Goal: Check status

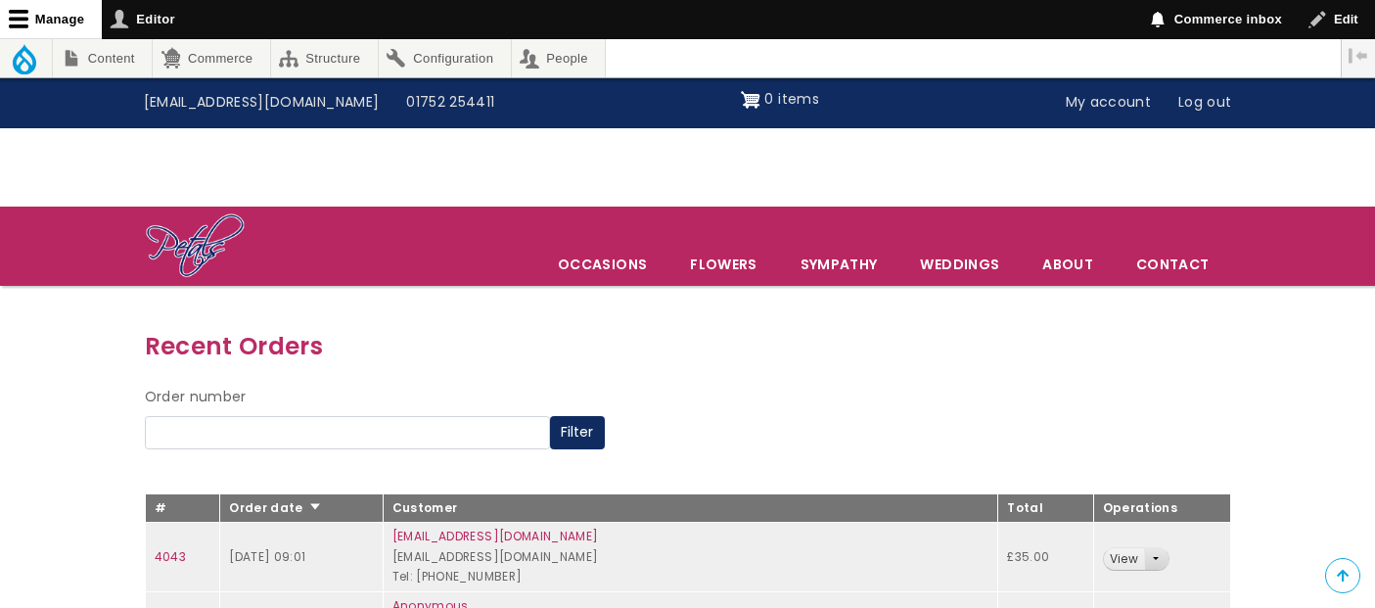
scroll to position [217, 0]
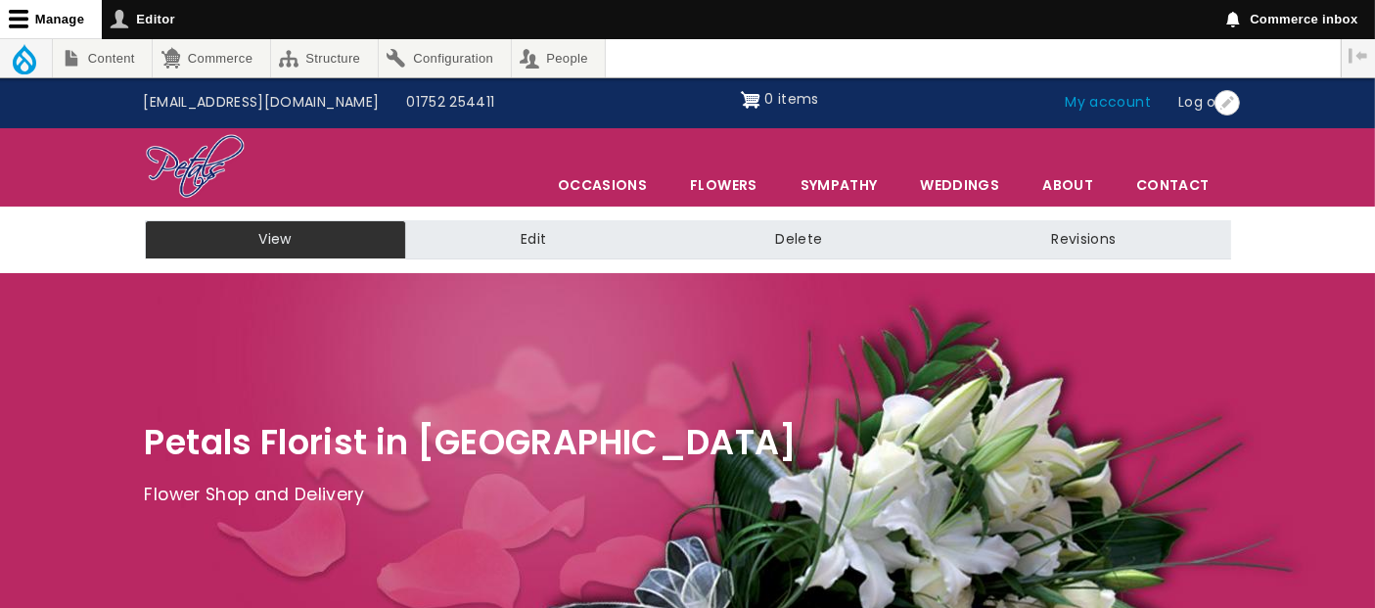
click at [1089, 103] on link "My account" at bounding box center [1109, 102] width 114 height 37
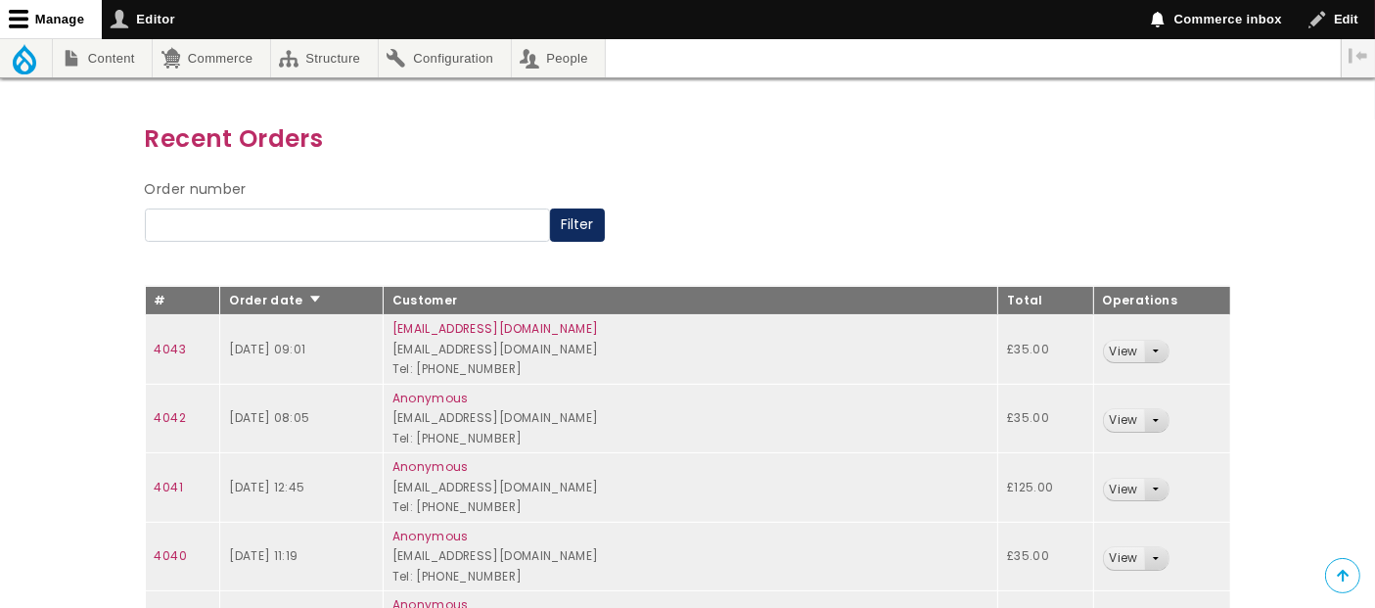
scroll to position [217, 0]
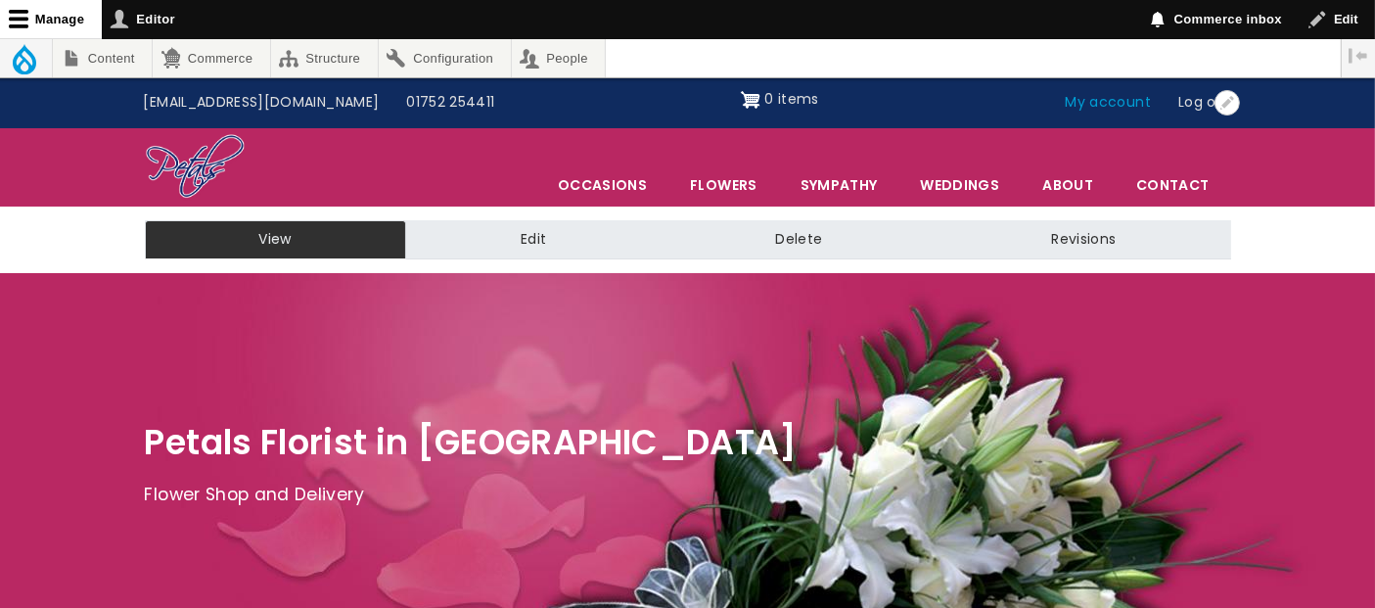
click at [1114, 108] on link "My account" at bounding box center [1109, 102] width 114 height 37
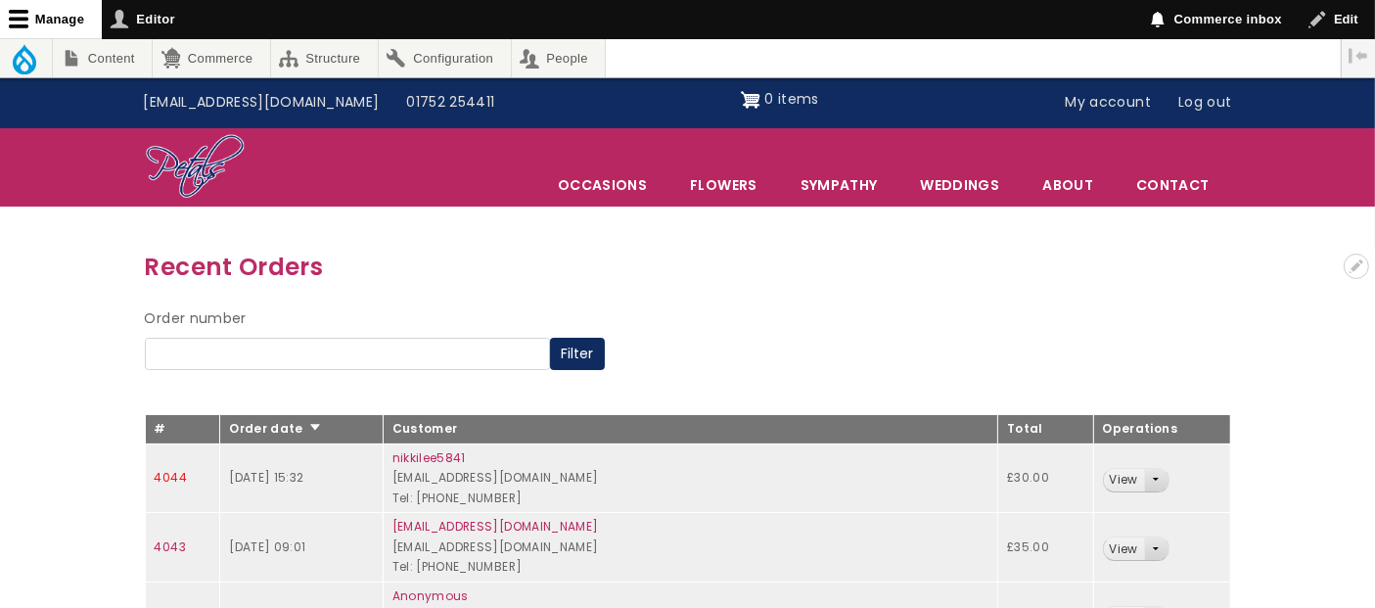
click at [179, 478] on link "4044" at bounding box center [171, 477] width 32 height 17
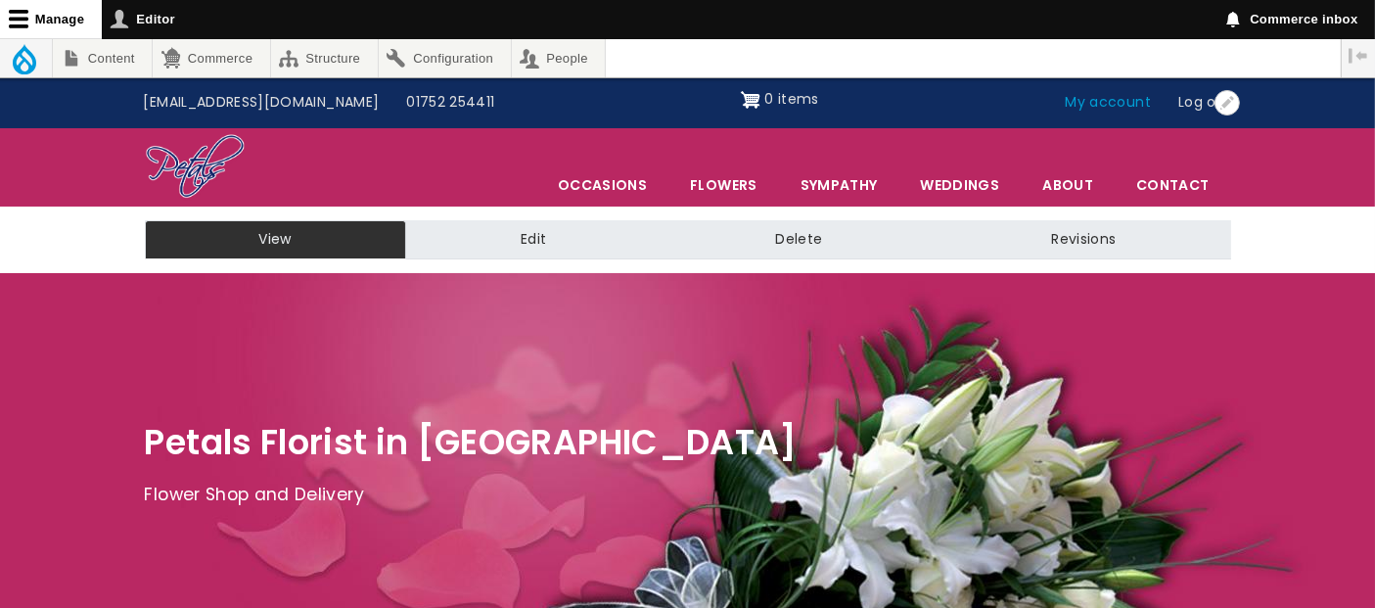
click at [1112, 105] on link "My account" at bounding box center [1109, 102] width 114 height 37
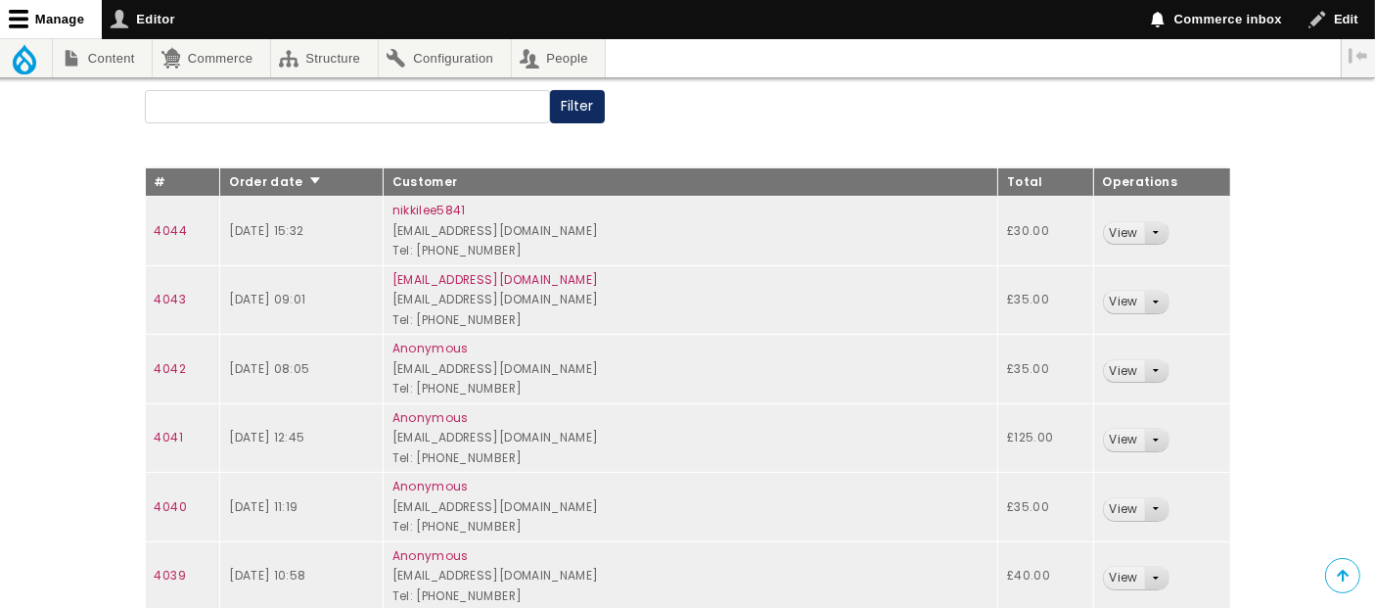
scroll to position [109, 0]
